Goal: Find specific page/section: Find specific page/section

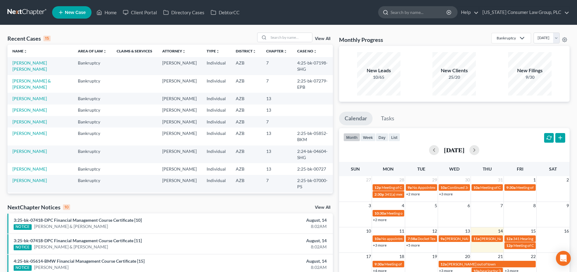
click at [416, 14] on input "search" at bounding box center [419, 12] width 57 height 11
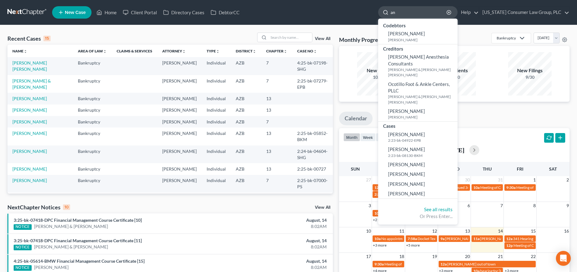
type input "a"
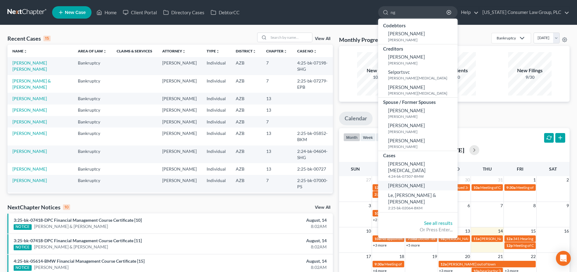
type input "ng"
drag, startPoint x: 403, startPoint y: 178, endPoint x: 386, endPoint y: 175, distance: 17.3
click at [403, 183] on span "[PERSON_NAME]" at bounding box center [406, 186] width 37 height 6
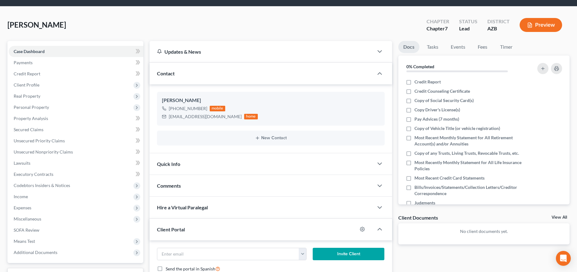
scroll to position [58, 0]
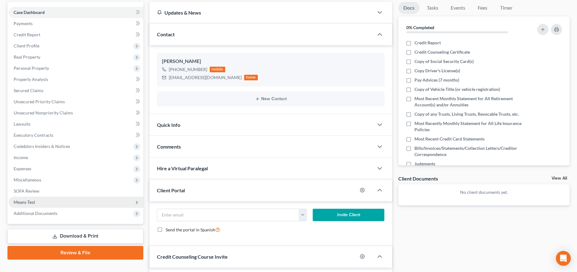
click at [25, 201] on span "Means Test" at bounding box center [24, 202] width 21 height 5
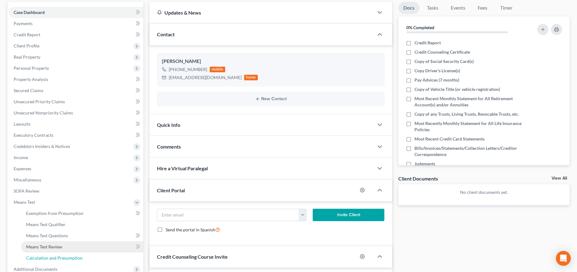
drag, startPoint x: 39, startPoint y: 256, endPoint x: 40, endPoint y: 250, distance: 5.4
click at [39, 256] on span "Calculation and Presumption" at bounding box center [54, 257] width 56 height 5
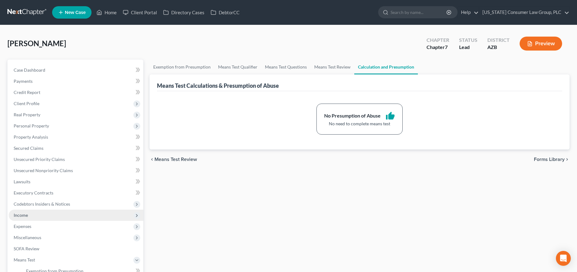
click at [32, 217] on span "Income" at bounding box center [76, 215] width 135 height 11
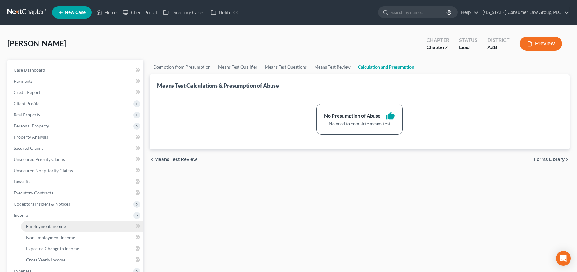
click at [38, 223] on link "Employment Income" at bounding box center [82, 226] width 122 height 11
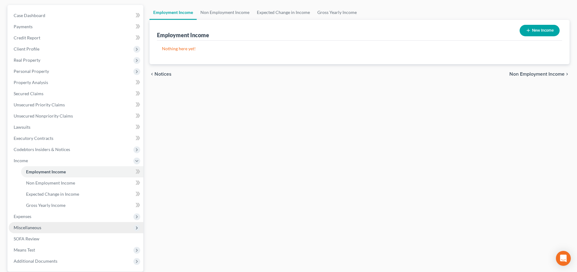
scroll to position [60, 0]
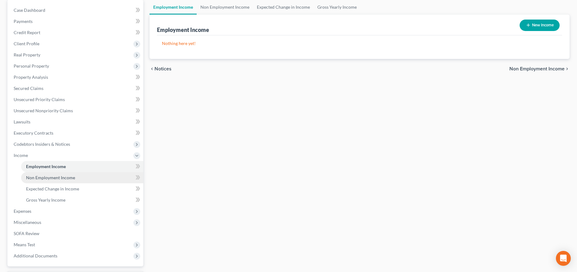
click at [42, 176] on span "Non Employment Income" at bounding box center [50, 177] width 49 height 5
